Goal: Information Seeking & Learning: Check status

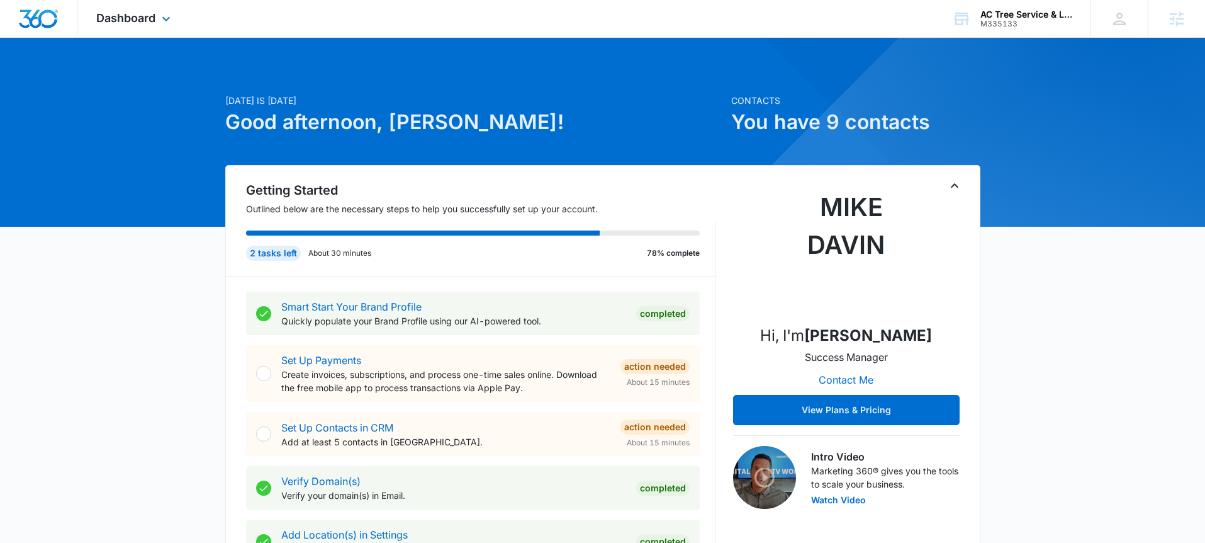
click at [156, 13] on div "Dashboard Apps Reputation Websites Forms CRM Email Social Payments POS Content …" at bounding box center [134, 18] width 115 height 37
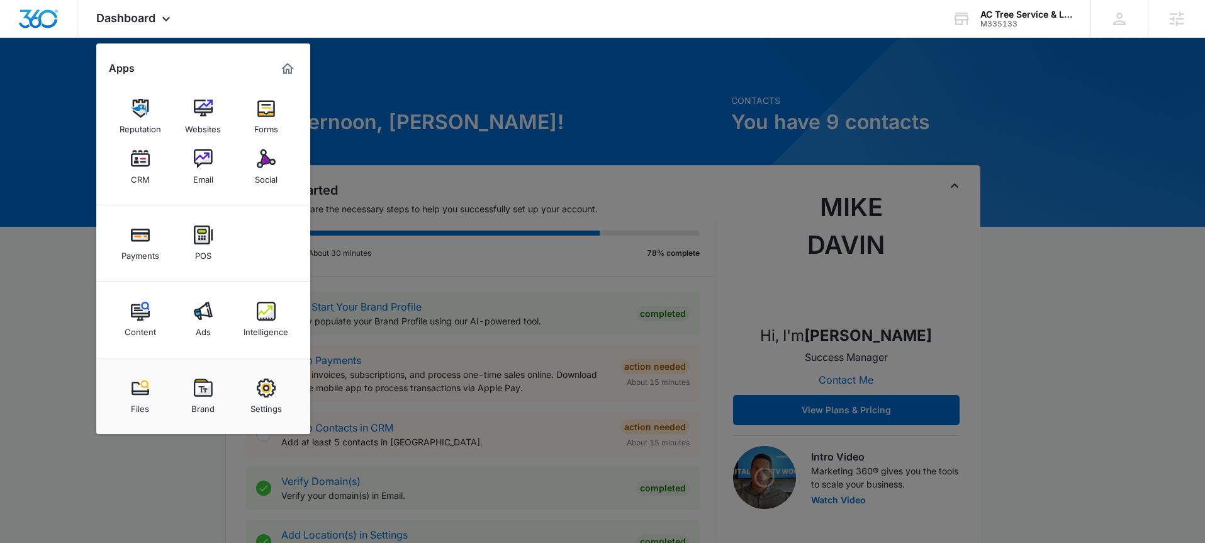
drag, startPoint x: 259, startPoint y: 383, endPoint x: 262, endPoint y: 352, distance: 31.0
click at [259, 383] on img at bounding box center [266, 387] width 19 height 19
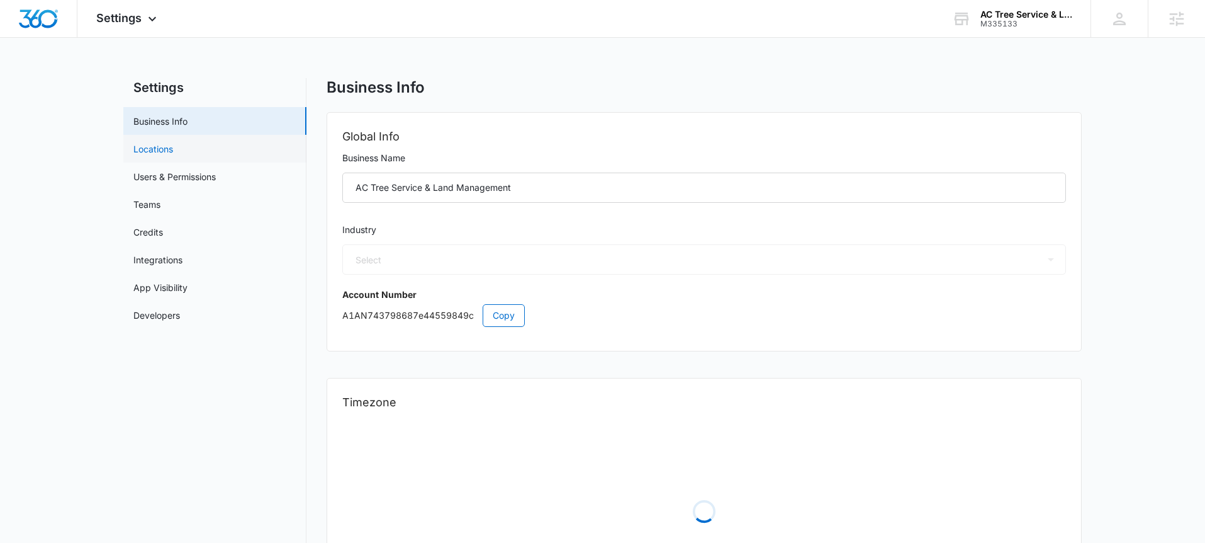
select select "39"
select select "US"
select select "America/[GEOGRAPHIC_DATA]"
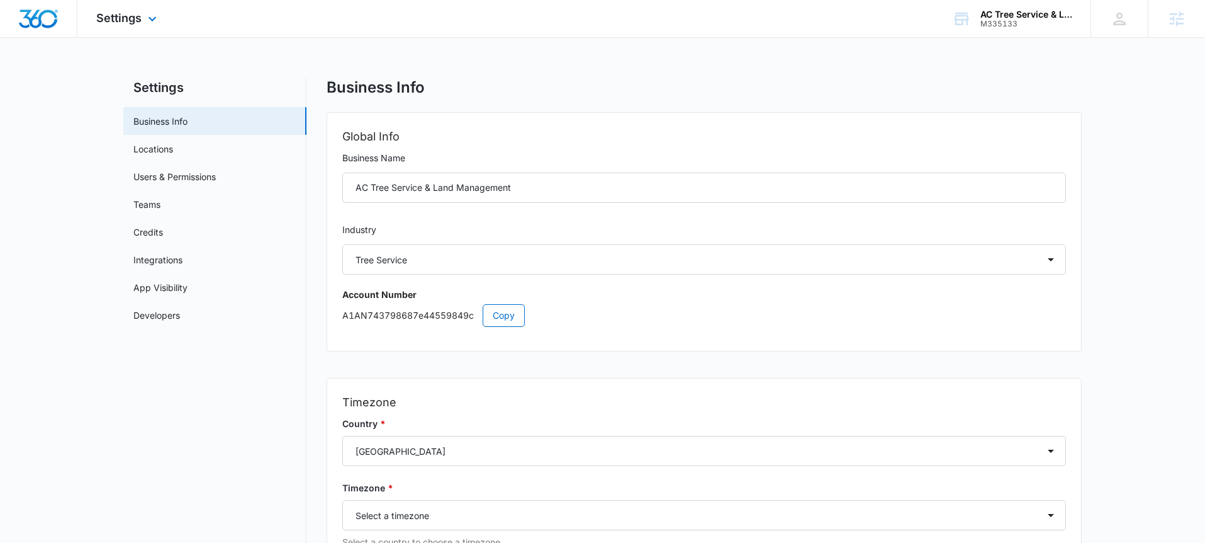
click at [142, 22] on div "Settings Apps Reputation Websites Forms CRM Email Social Payments POS Content A…" at bounding box center [127, 18] width 101 height 37
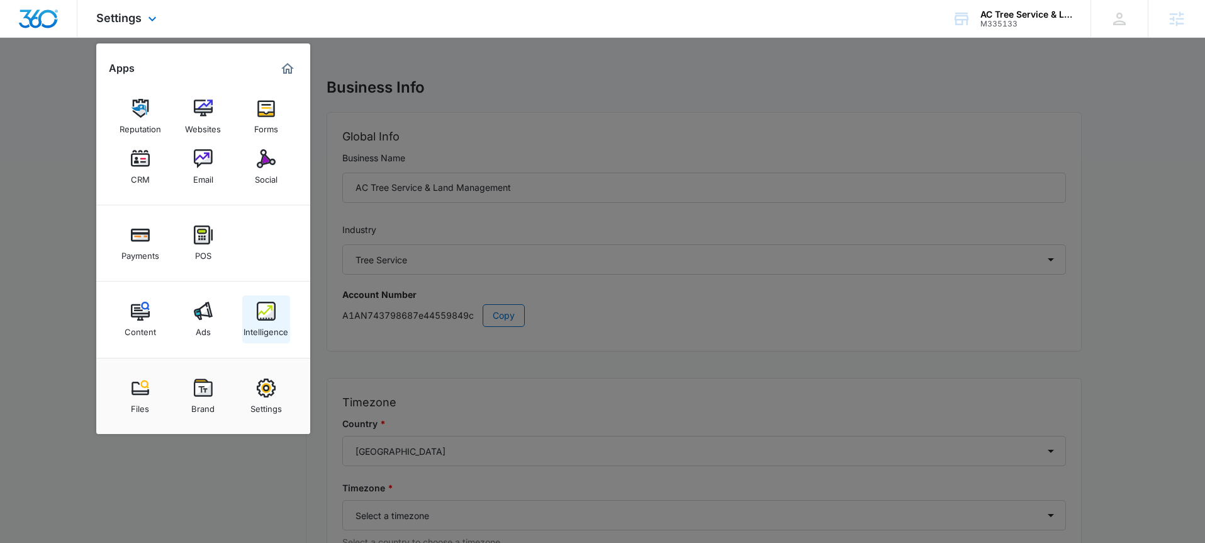
click at [266, 308] on img at bounding box center [266, 310] width 19 height 19
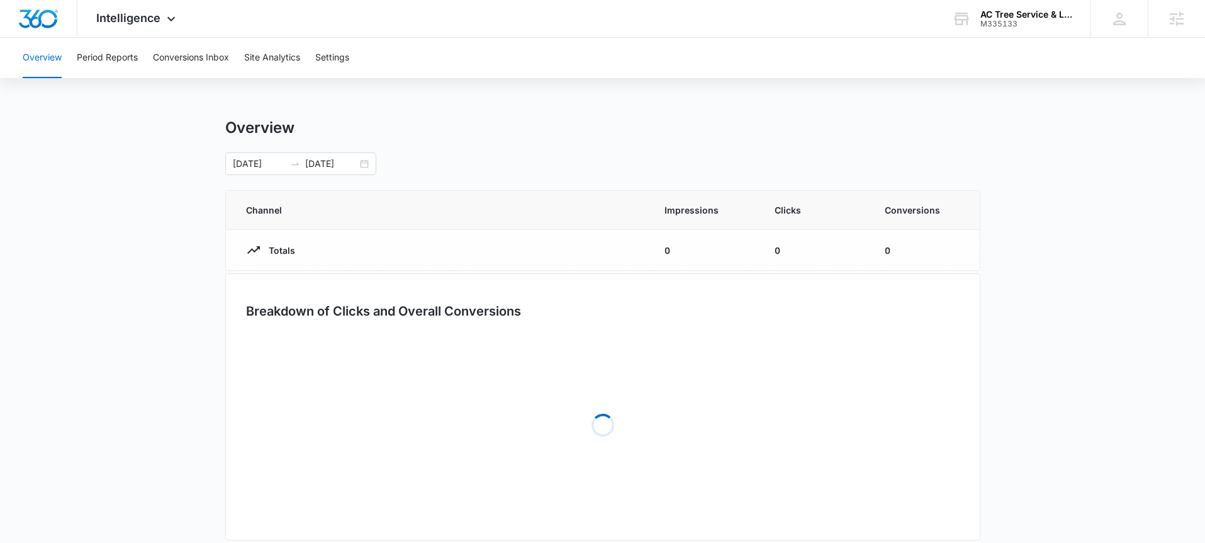
click at [310, 55] on div "Overview Period Reports Conversions Inbox Site Analytics Settings" at bounding box center [602, 58] width 1175 height 40
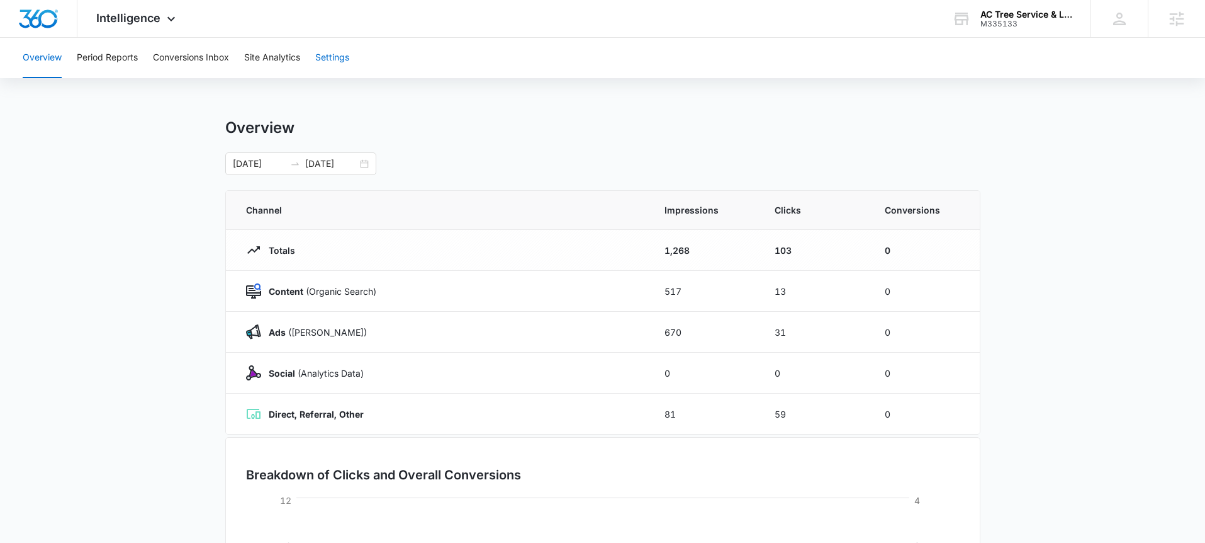
click at [322, 59] on button "Settings" at bounding box center [332, 58] width 34 height 40
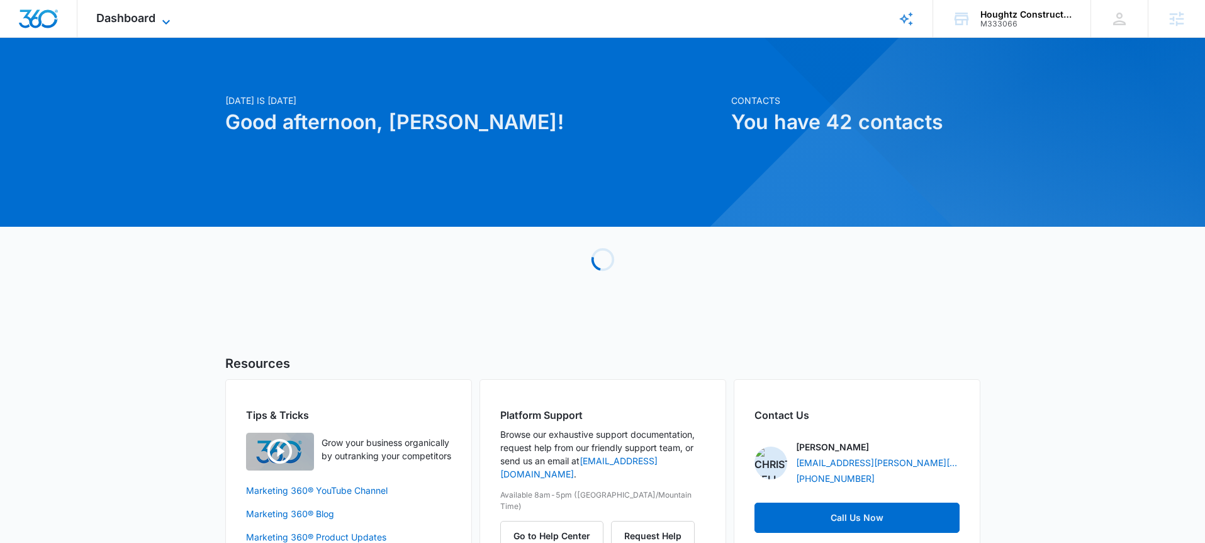
click at [154, 21] on span "Dashboard" at bounding box center [125, 17] width 59 height 13
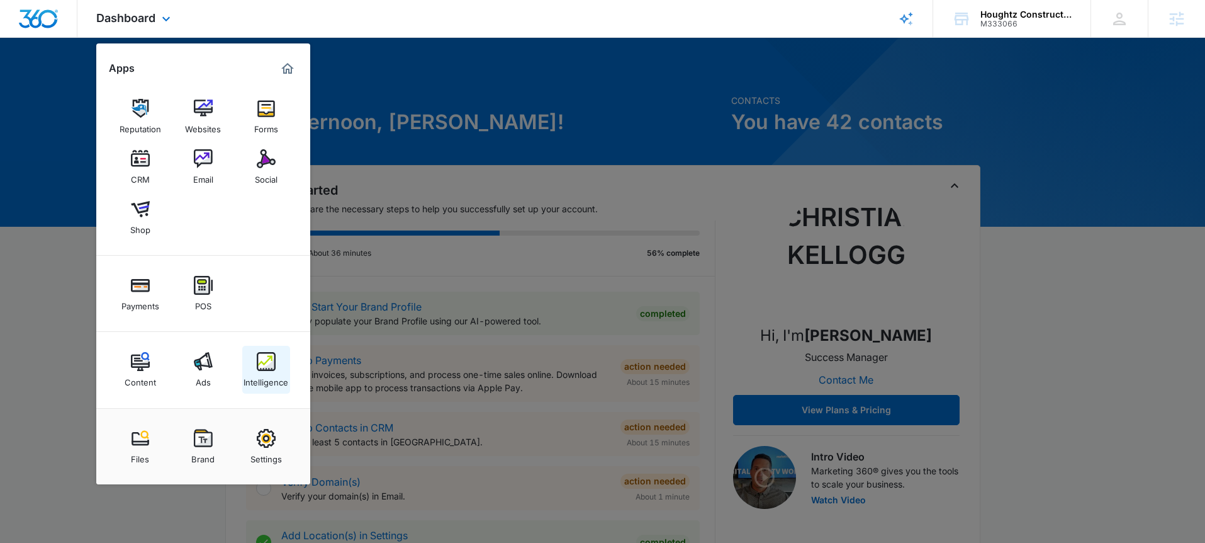
click at [257, 369] on img at bounding box center [266, 361] width 19 height 19
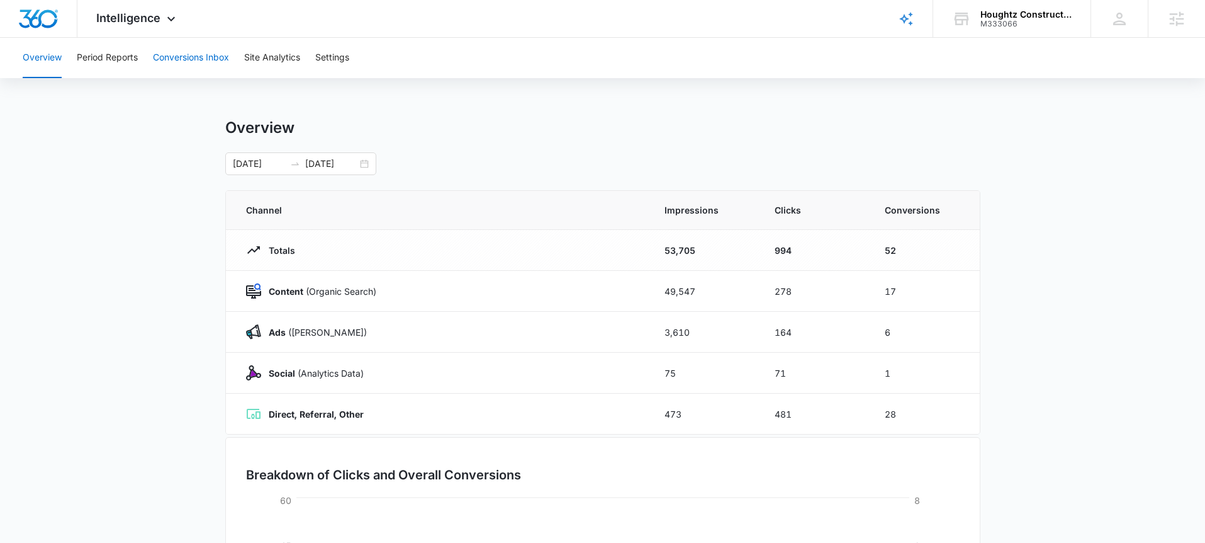
click at [203, 53] on button "Conversions Inbox" at bounding box center [191, 58] width 76 height 40
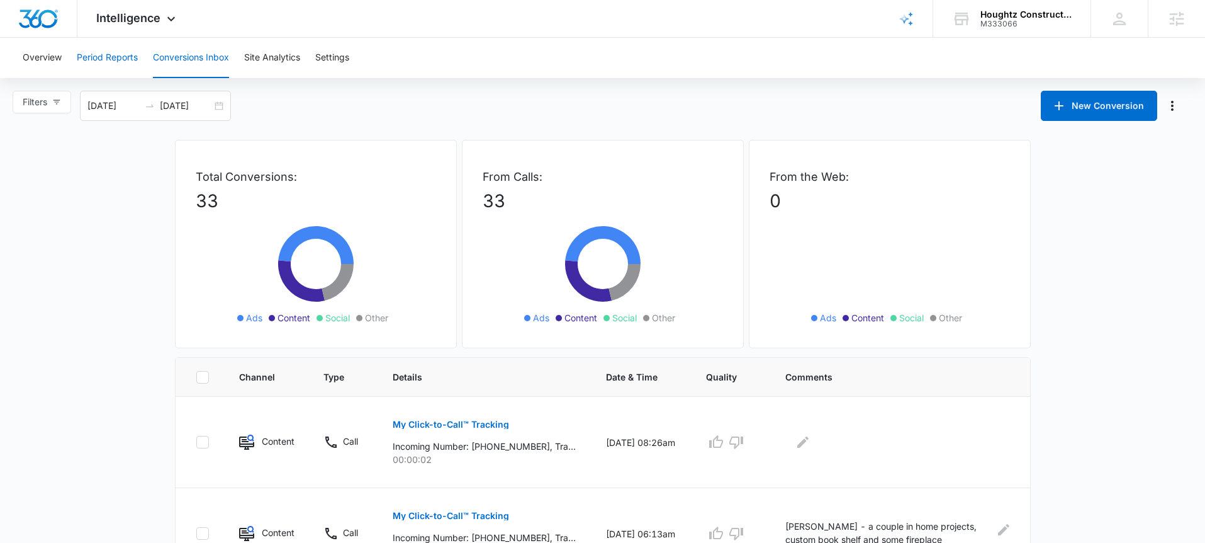
click at [105, 55] on button "Period Reports" at bounding box center [107, 58] width 61 height 40
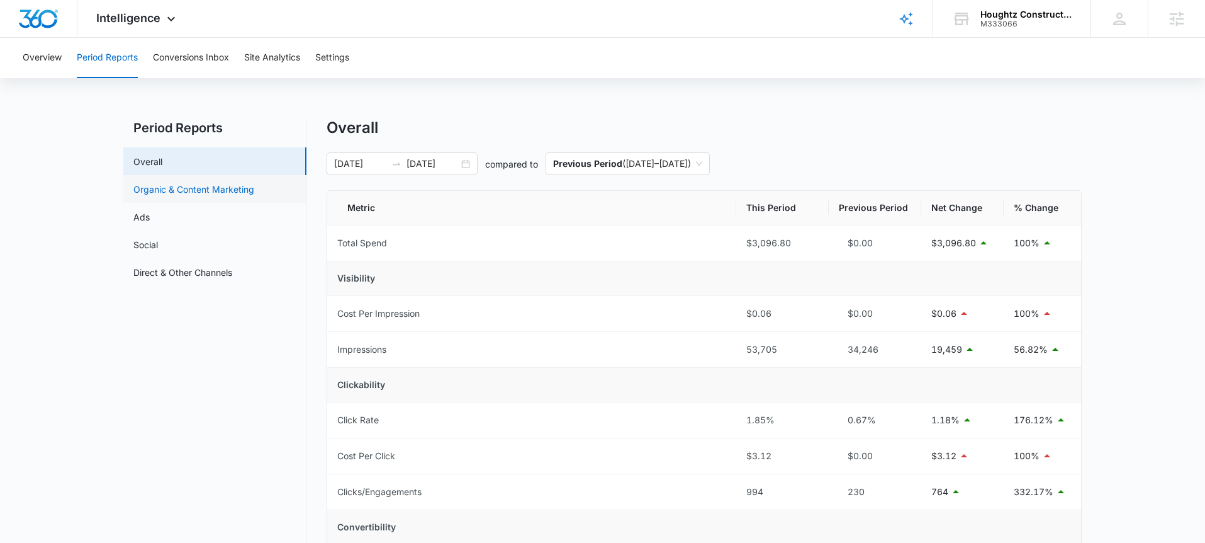
click at [187, 196] on link "Organic & Content Marketing" at bounding box center [193, 189] width 121 height 13
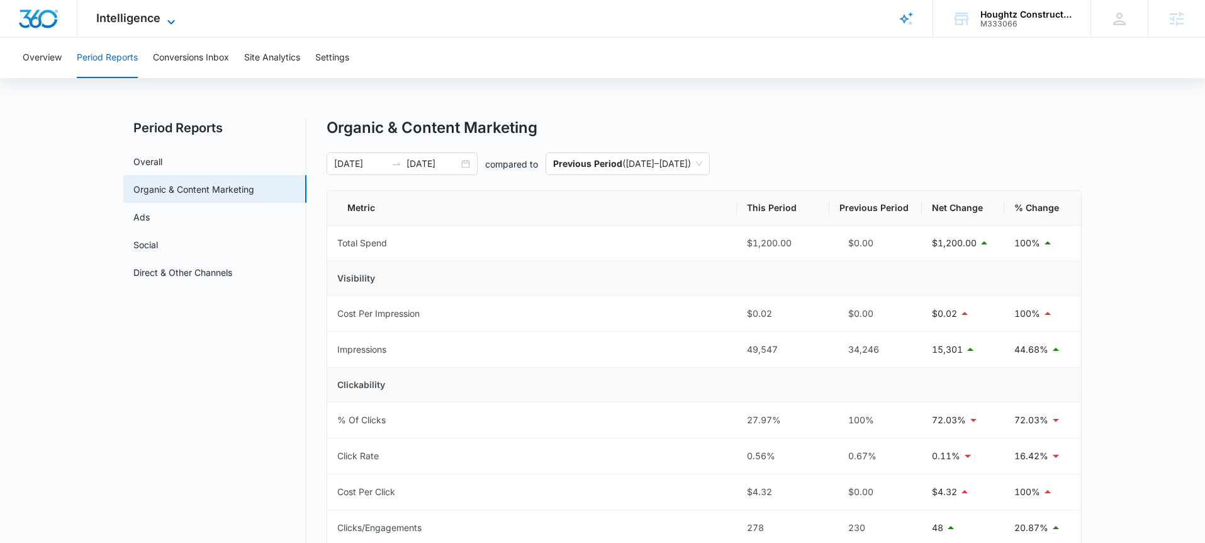
click at [129, 18] on span "Intelligence" at bounding box center [128, 17] width 64 height 13
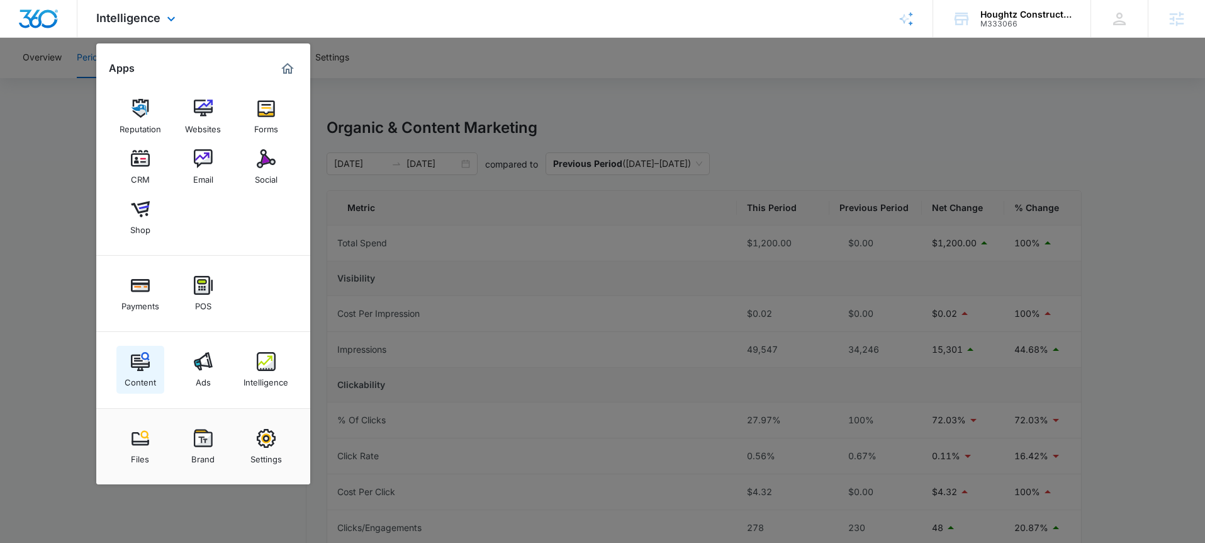
click at [152, 366] on link "Content" at bounding box center [140, 370] width 48 height 48
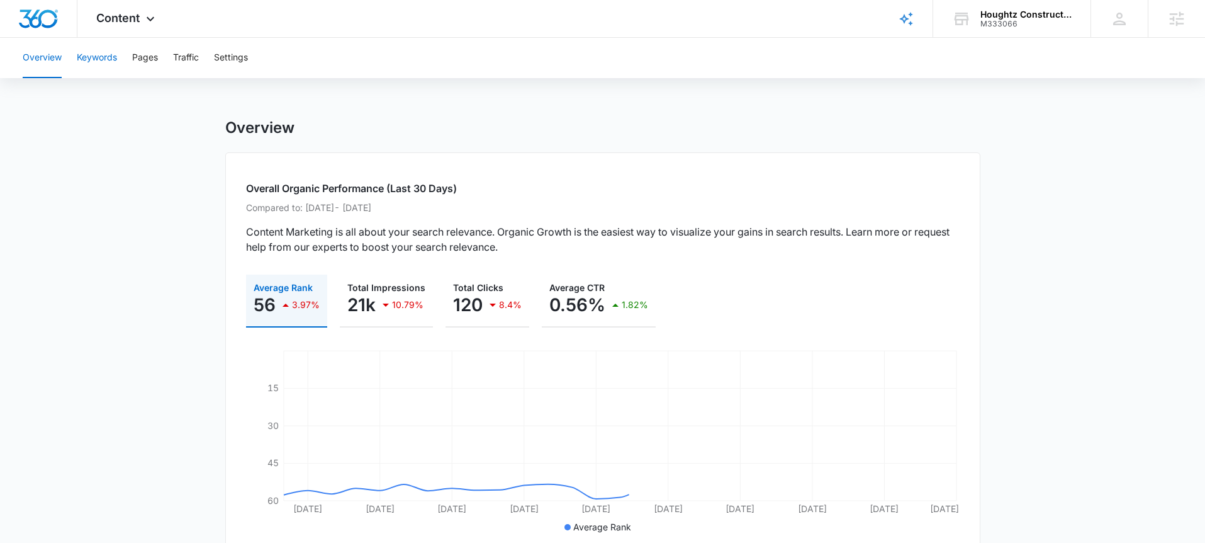
click at [110, 55] on button "Keywords" at bounding box center [97, 58] width 40 height 40
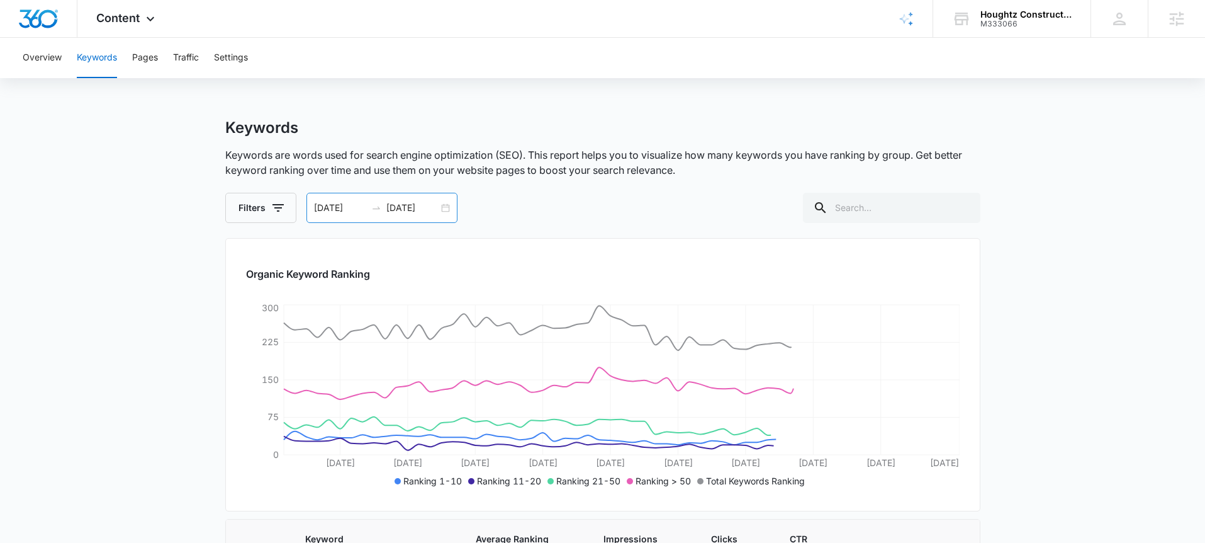
click at [447, 207] on div "07/12/2025 09/10/2025" at bounding box center [382, 208] width 151 height 30
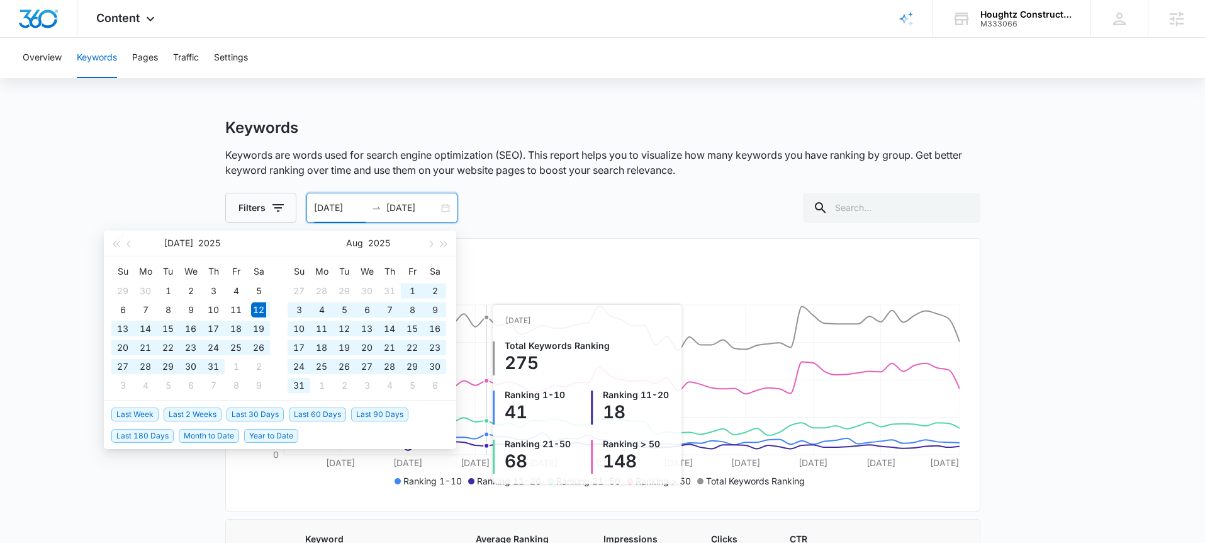
click at [529, 384] on icon "Jul 17 Jul 23 Jul 29 Aug 4 Aug 10 Aug 16 Aug 22 Aug 28 Sep 3 Sep 10 0 75 150 22…" at bounding box center [603, 395] width 714 height 189
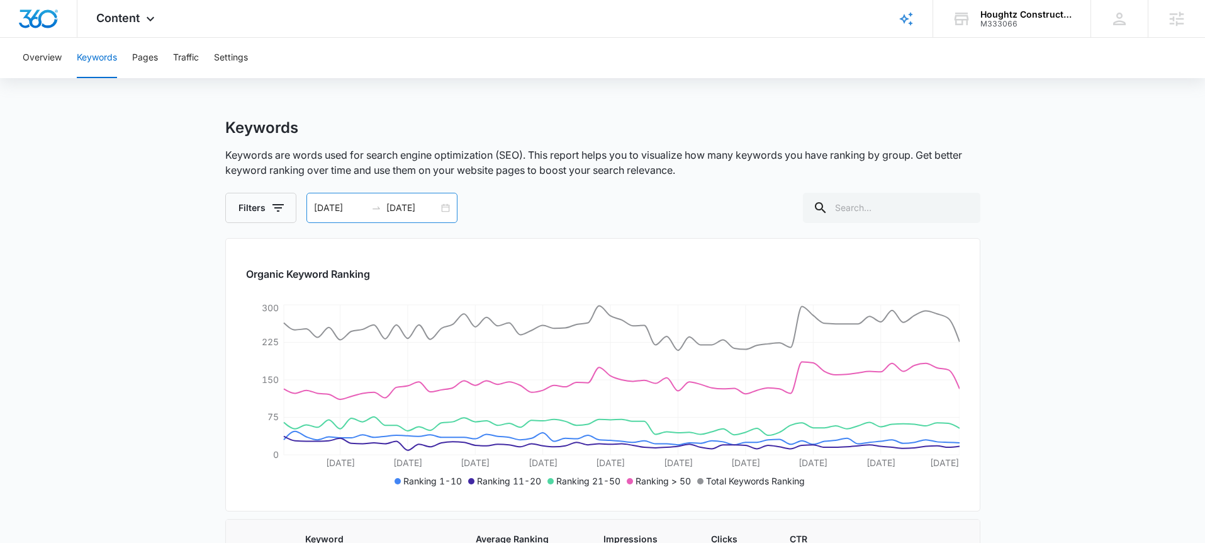
click at [448, 207] on div "07/12/2025 09/10/2025" at bounding box center [382, 208] width 151 height 30
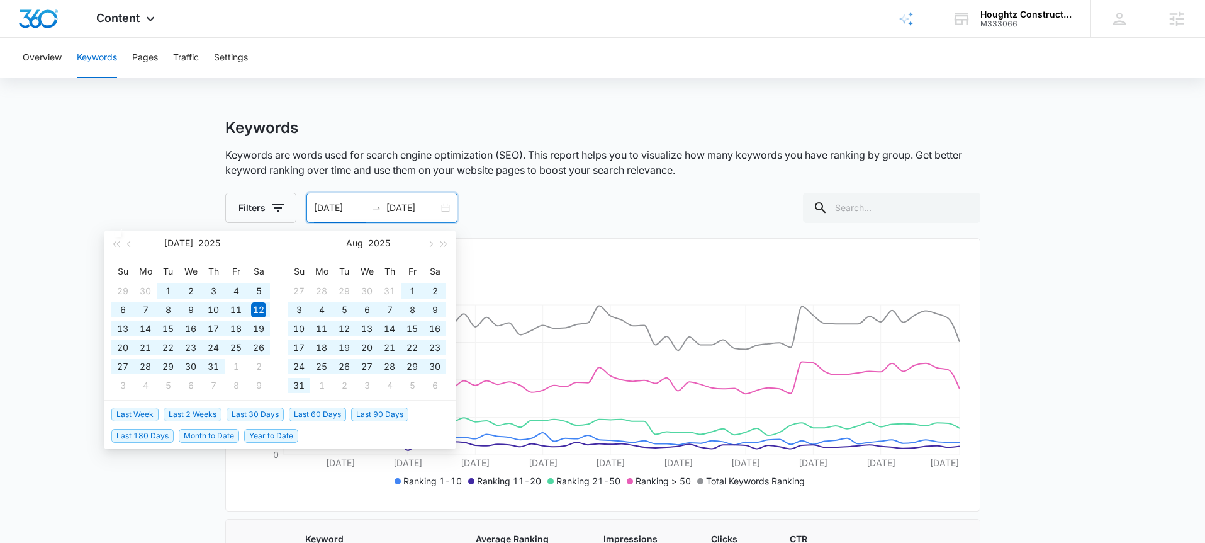
click at [383, 412] on span "Last 90 Days" at bounding box center [379, 414] width 57 height 14
type input "06/14/2025"
type input "09/12/2025"
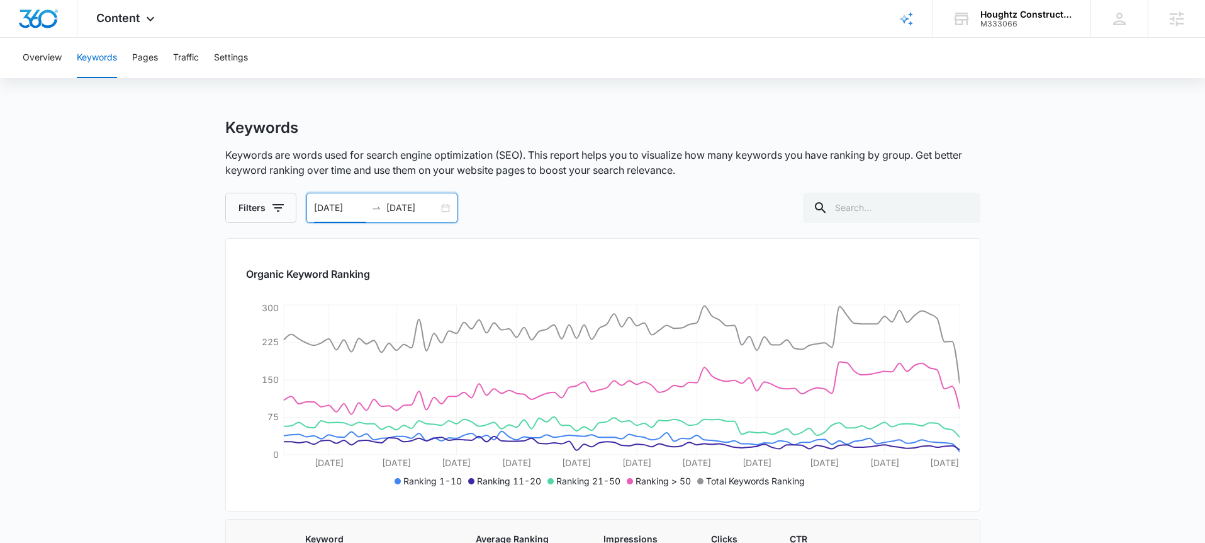
click at [445, 205] on div "06/14/2025 09/12/2025" at bounding box center [382, 208] width 151 height 30
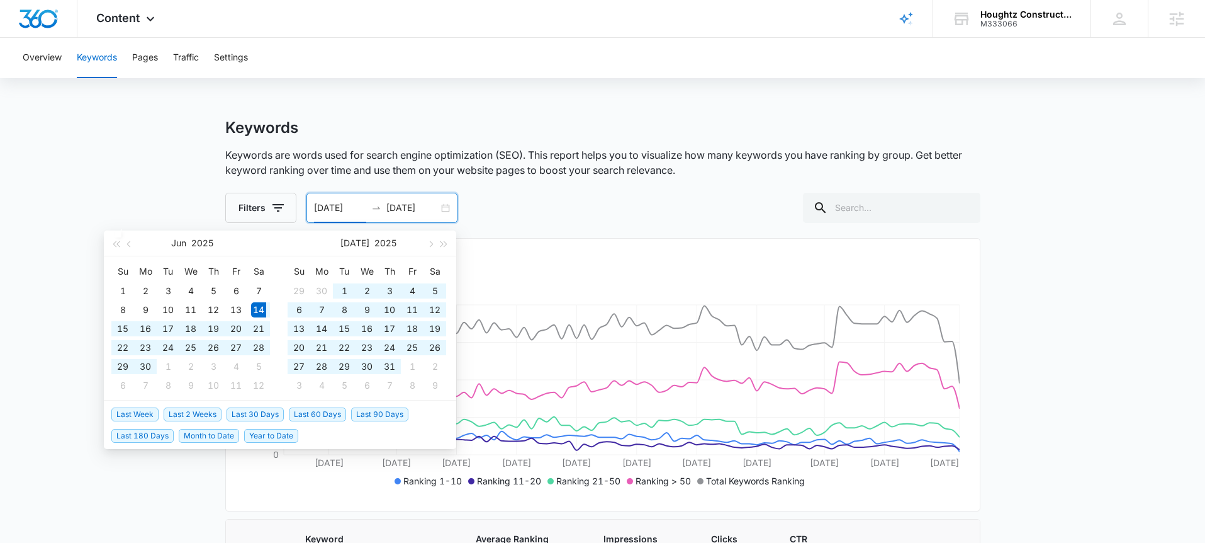
click at [139, 436] on ul "Last Week Last 2 Weeks Last 30 Days Last 60 Days Last 90 Days Last 180 Days Mon…" at bounding box center [280, 424] width 352 height 48
click at [142, 441] on span "Last 180 Days" at bounding box center [142, 436] width 62 height 14
type input "03/16/2025"
